Goal: Check status

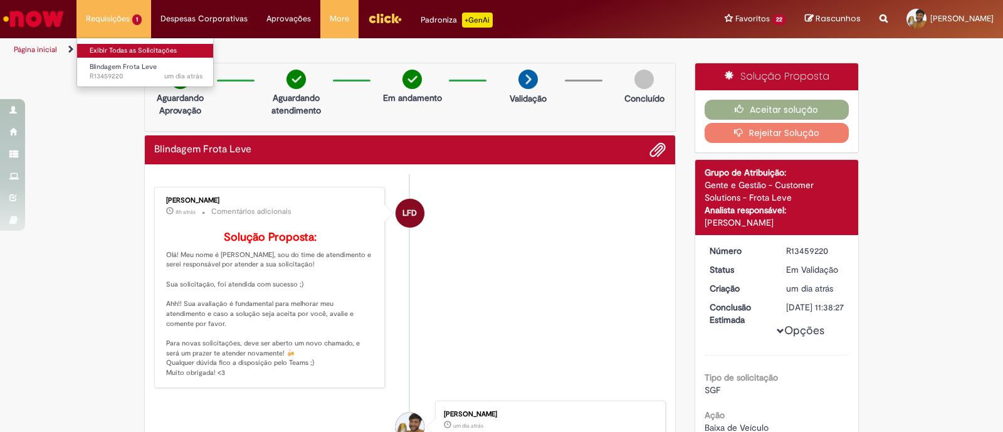
click at [122, 45] on link "Exibir Todas as Solicitações" at bounding box center [146, 51] width 138 height 14
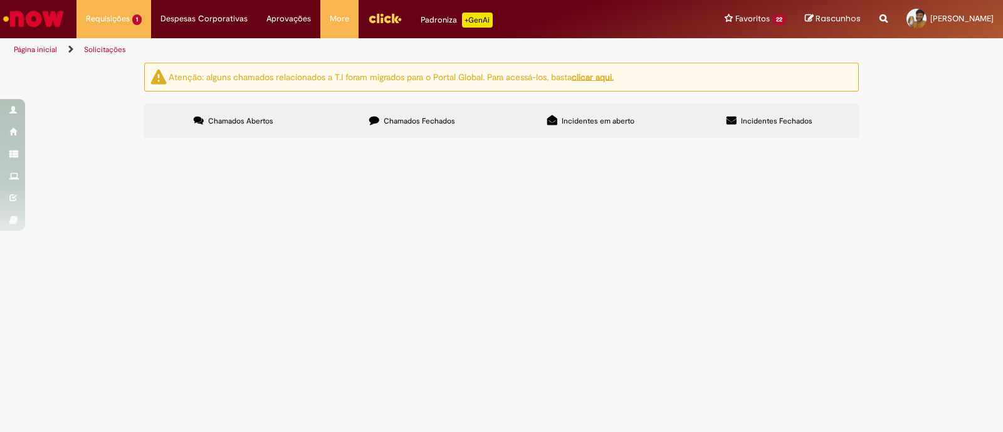
click at [447, 104] on div "Chamados Abertos Chamados Fechados Incidentes em aberto Incidentes Fechados Ite…" at bounding box center [501, 104] width 714 height 0
click at [441, 127] on label "Chamados Fechados" at bounding box center [412, 121] width 179 height 34
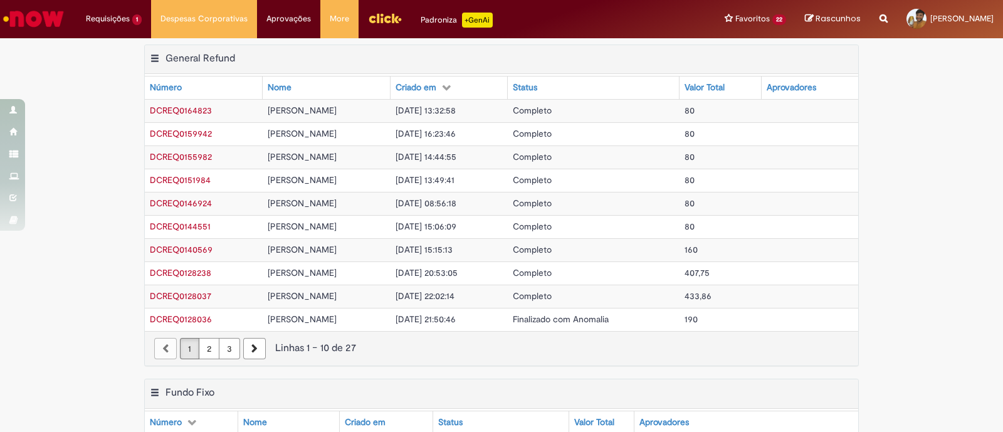
scroll to position [313, 0]
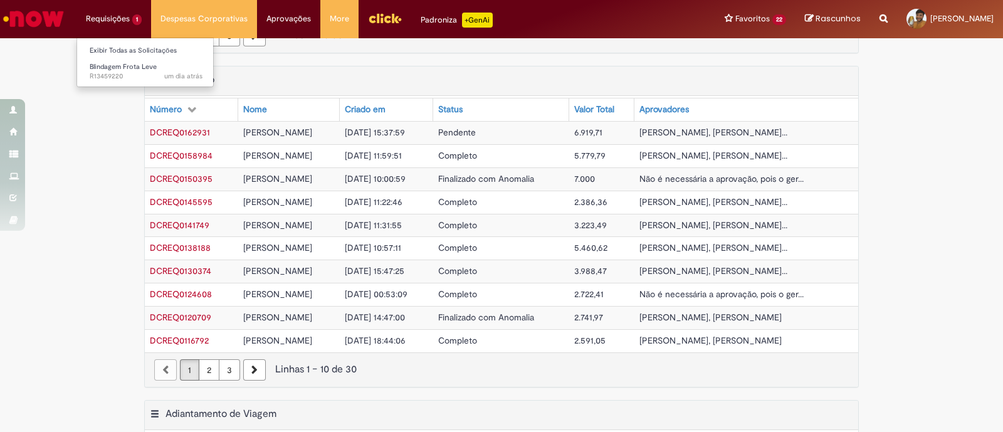
click at [135, 27] on li "Requisições 1 Exibir Todas as Solicitações Blindagem Frota Leve um dia atrás um…" at bounding box center [113, 19] width 75 height 38
